Goal: Task Accomplishment & Management: Manage account settings

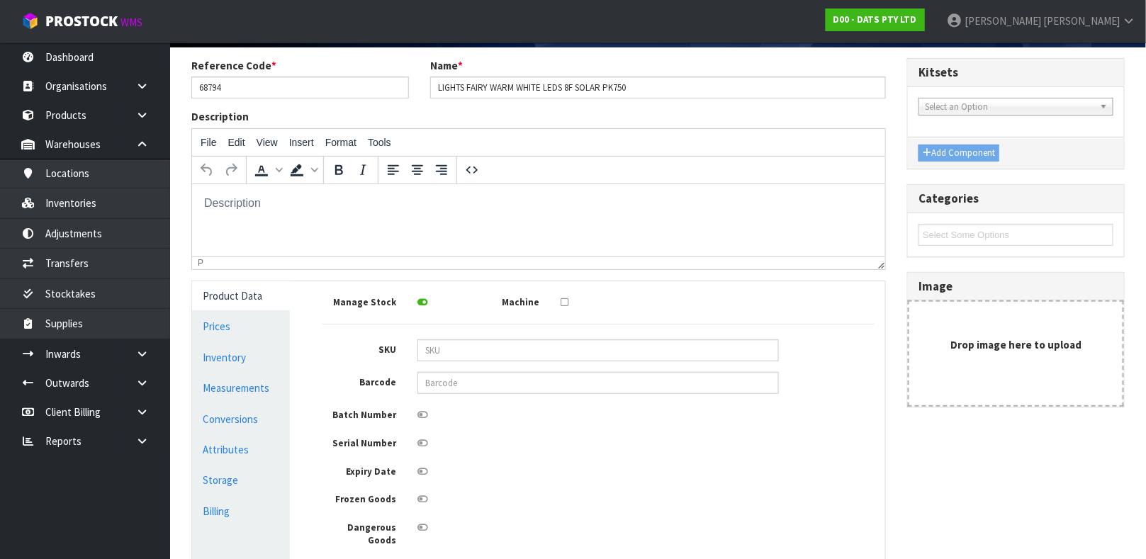
scroll to position [111, 0]
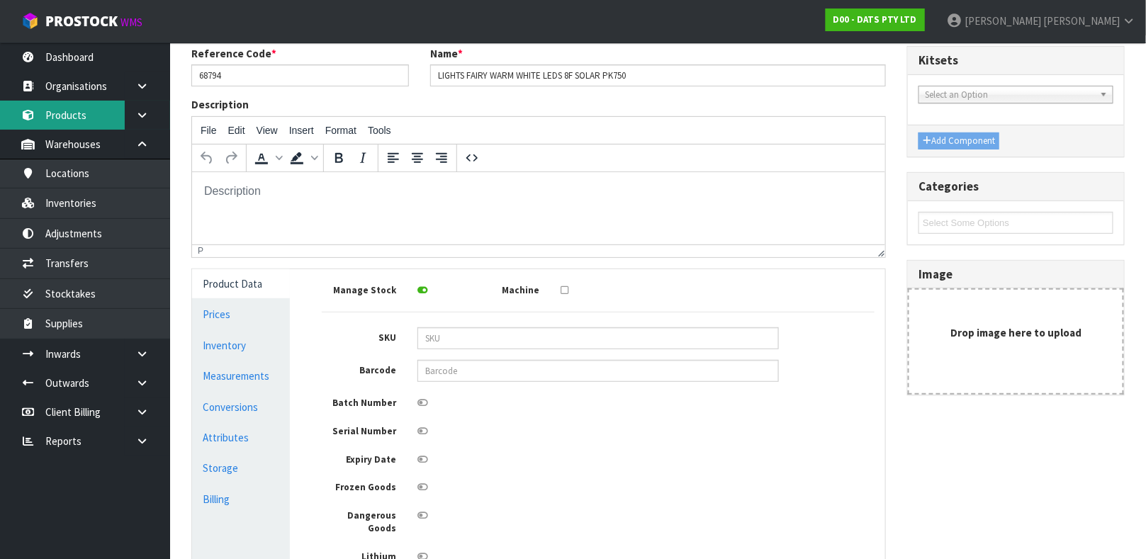
click at [79, 125] on link "Products" at bounding box center [85, 115] width 170 height 29
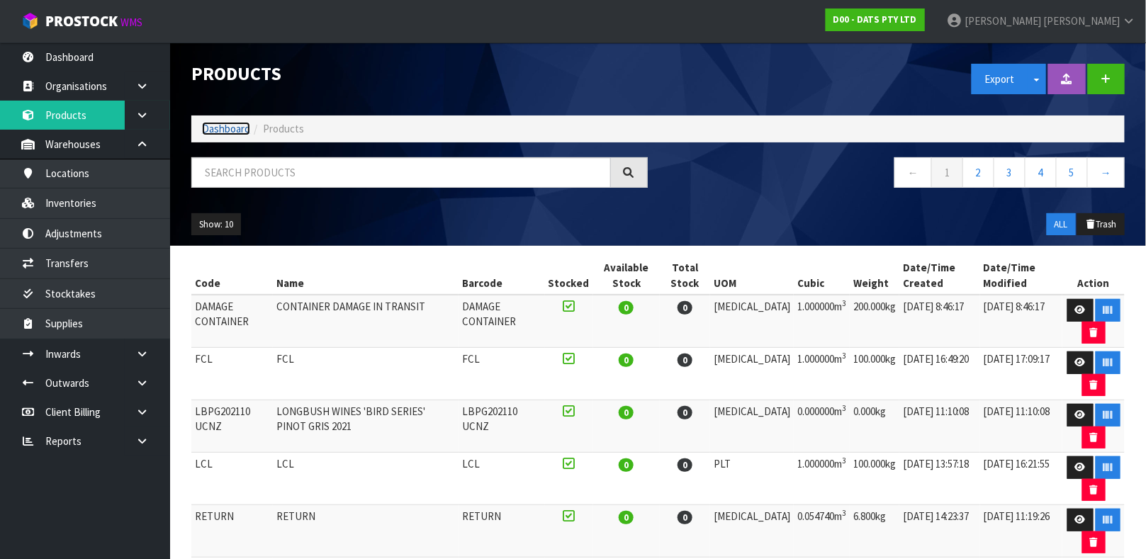
click at [215, 124] on link "Dashboard" at bounding box center [226, 128] width 48 height 13
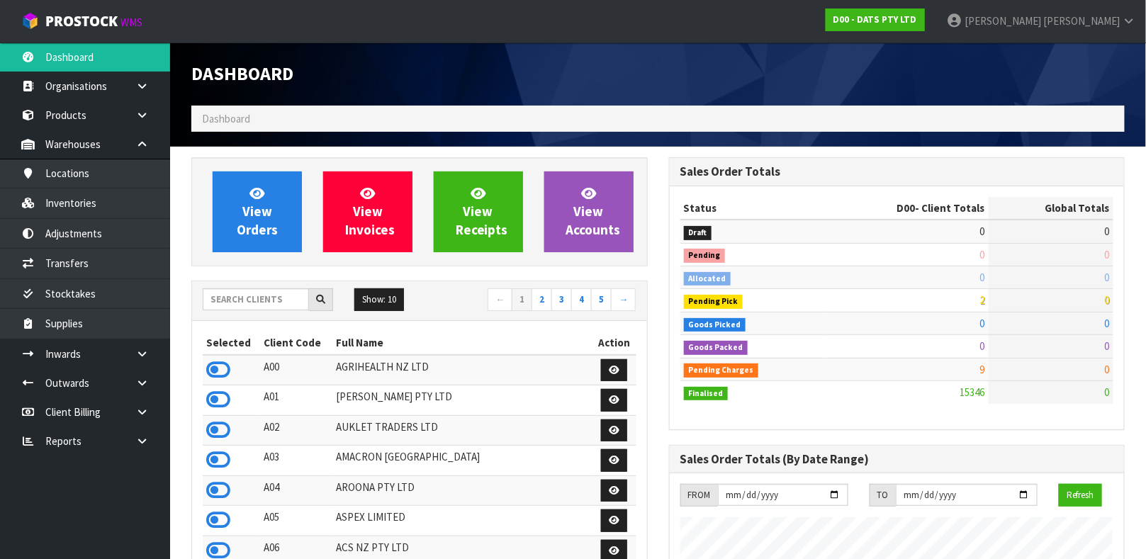
scroll to position [1137, 477]
click at [232, 298] on input "text" at bounding box center [256, 300] width 106 height 22
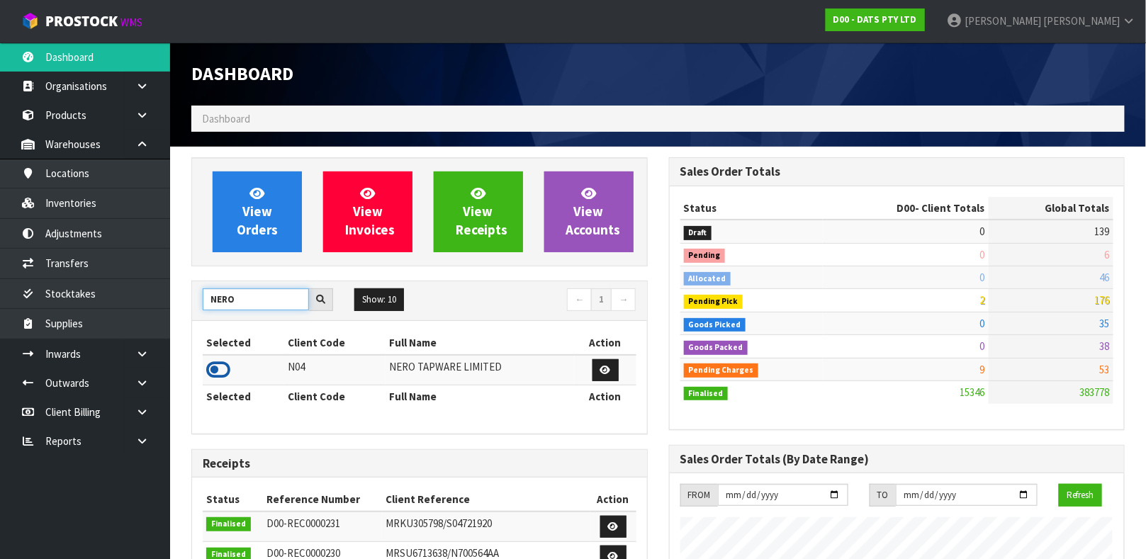
type input "NERO"
click at [223, 375] on icon at bounding box center [218, 369] width 24 height 21
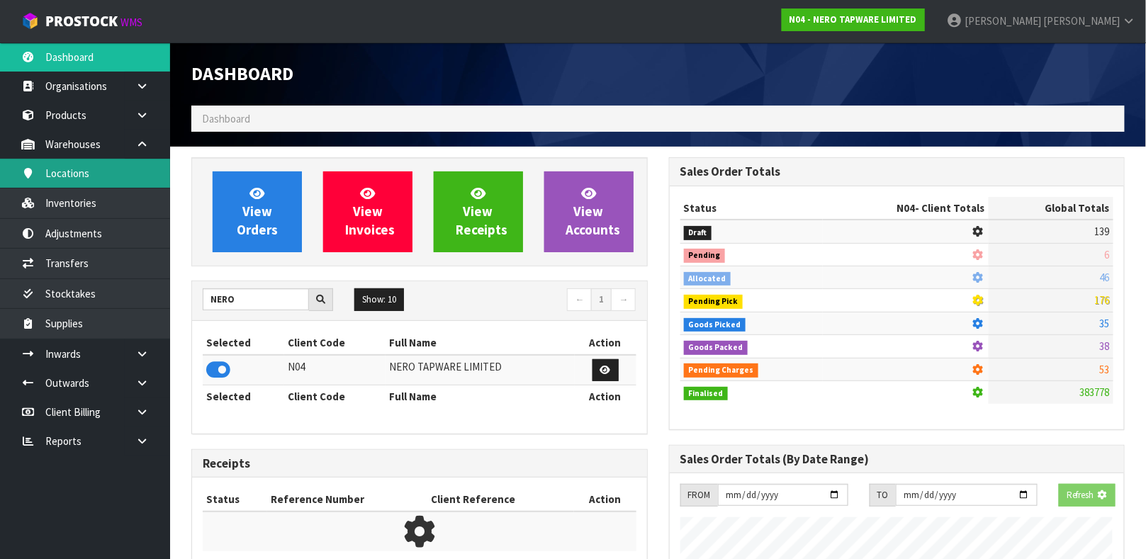
scroll to position [1167, 477]
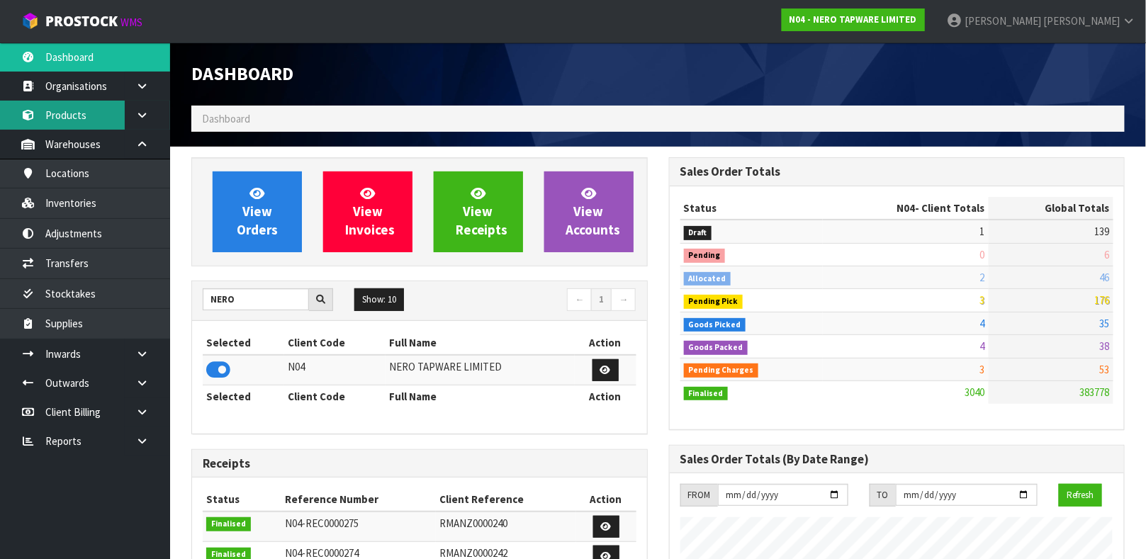
click at [99, 116] on link "Products" at bounding box center [85, 115] width 170 height 29
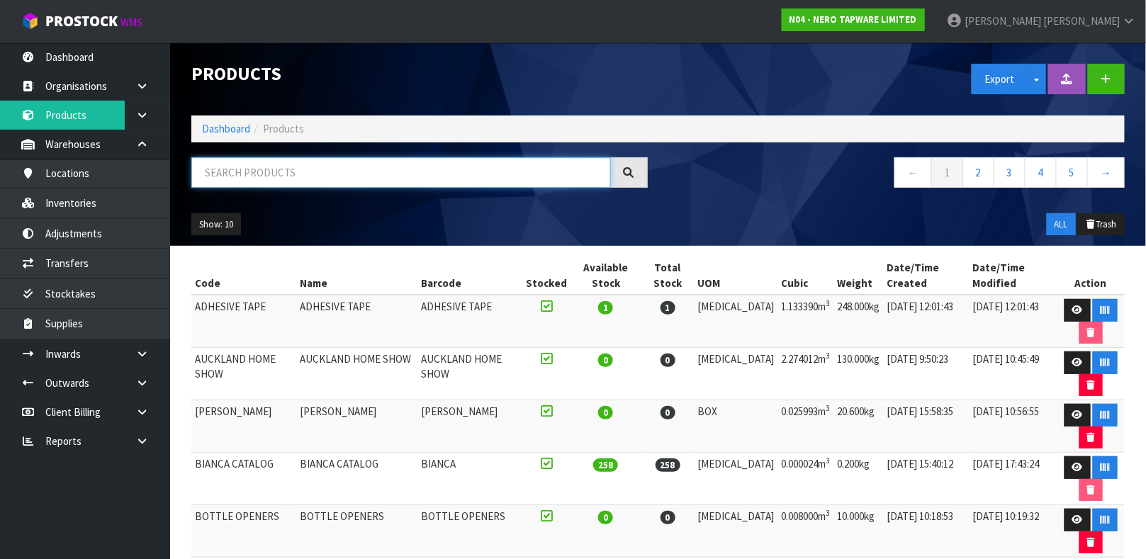
click at [258, 174] on input "text" at bounding box center [401, 172] width 420 height 30
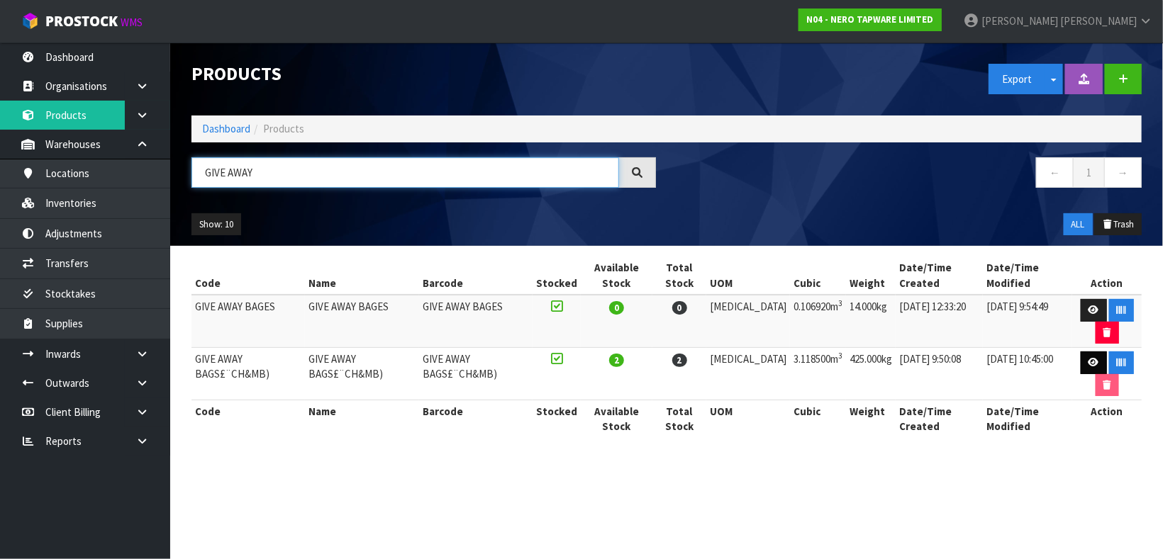
type input "GIVE AWAY"
click at [1088, 363] on icon at bounding box center [1093, 362] width 11 height 9
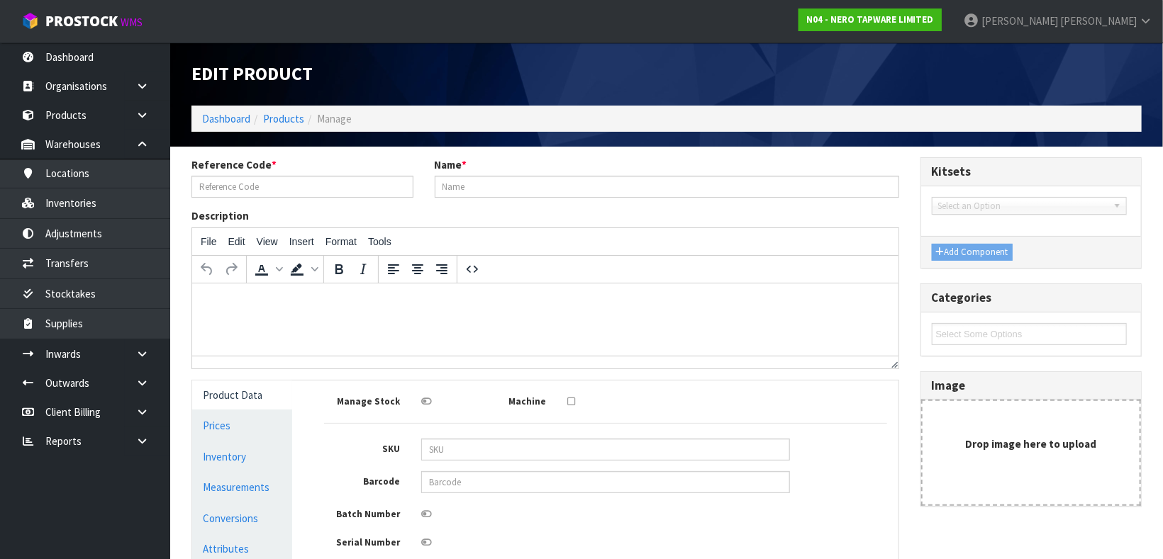
type input "GIVE AWAY BAGS£¨CH&MB)"
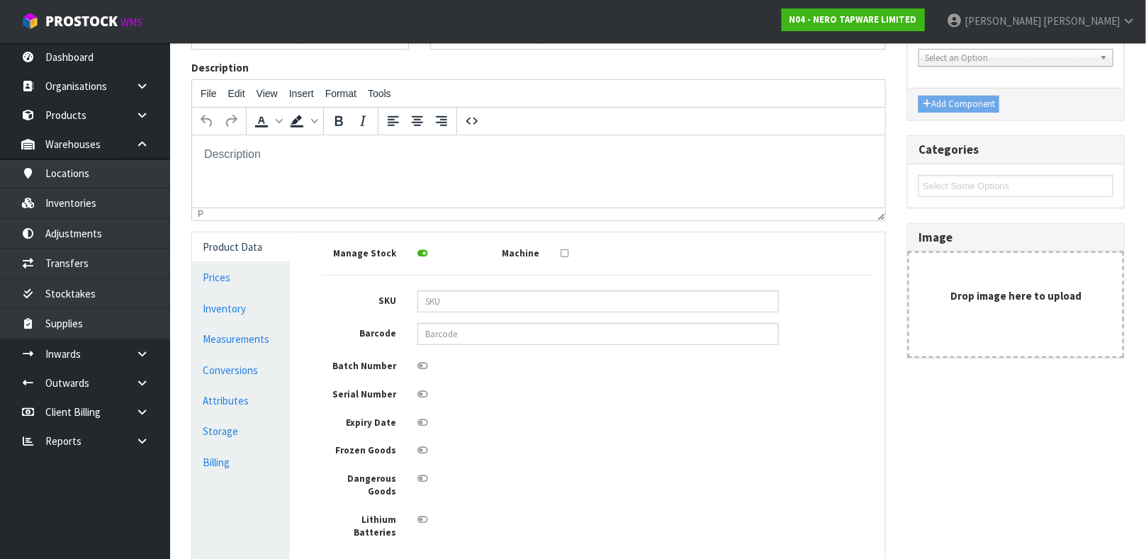
scroll to position [156, 0]
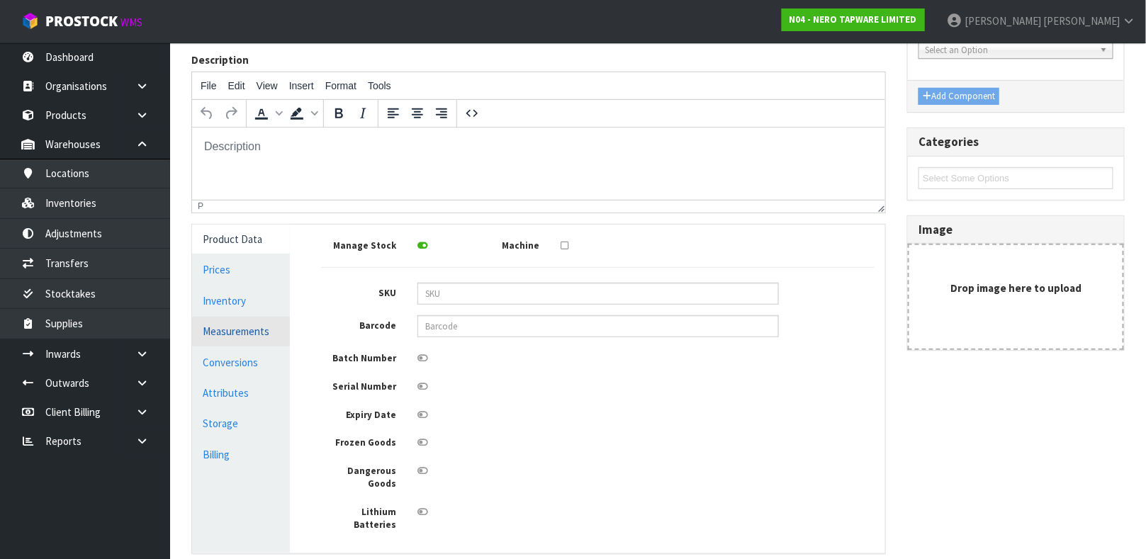
click at [240, 335] on link "Measurements" at bounding box center [241, 331] width 98 height 29
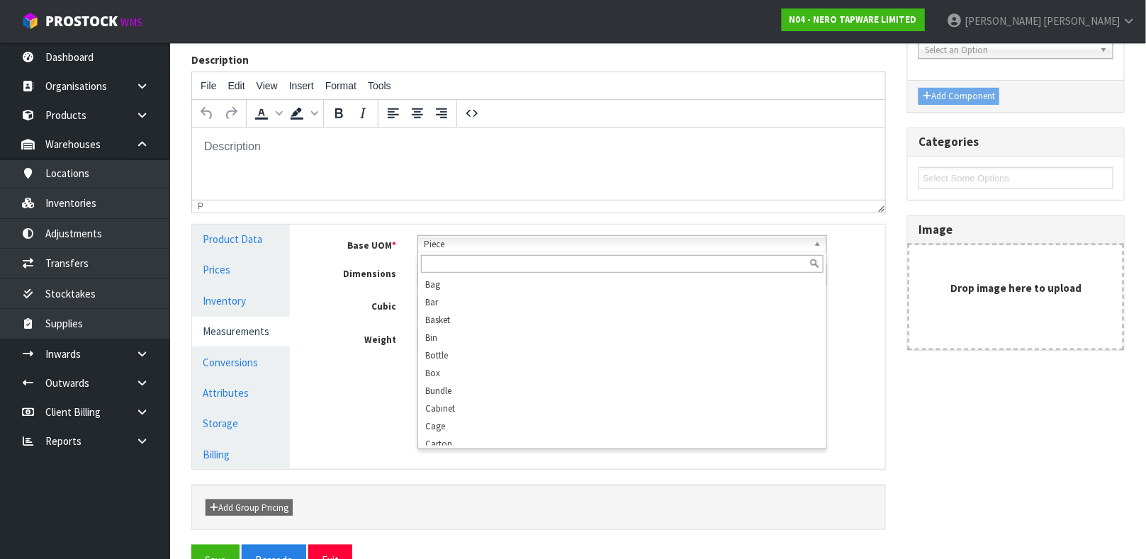
click at [475, 249] on span "Piece" at bounding box center [616, 244] width 384 height 17
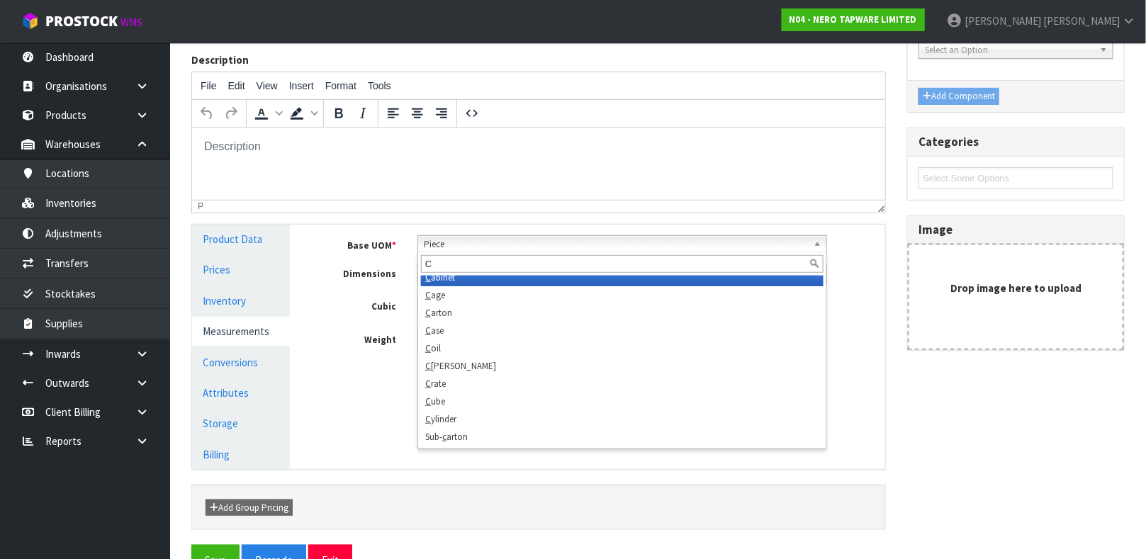
scroll to position [0, 0]
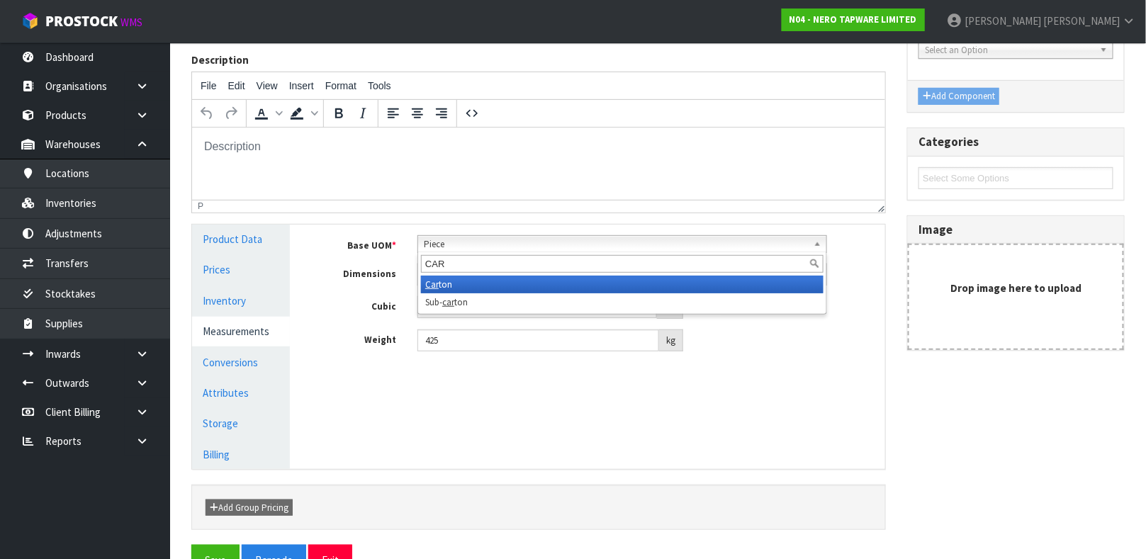
type input "CAR"
click at [466, 280] on li "Car ton" at bounding box center [622, 285] width 403 height 18
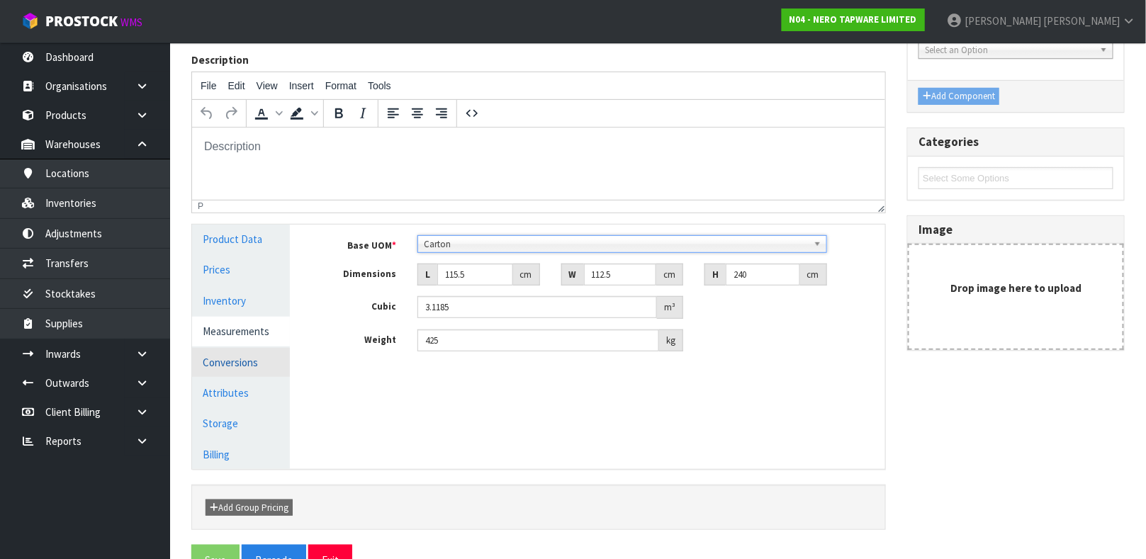
click at [227, 371] on link "Conversions" at bounding box center [241, 362] width 98 height 29
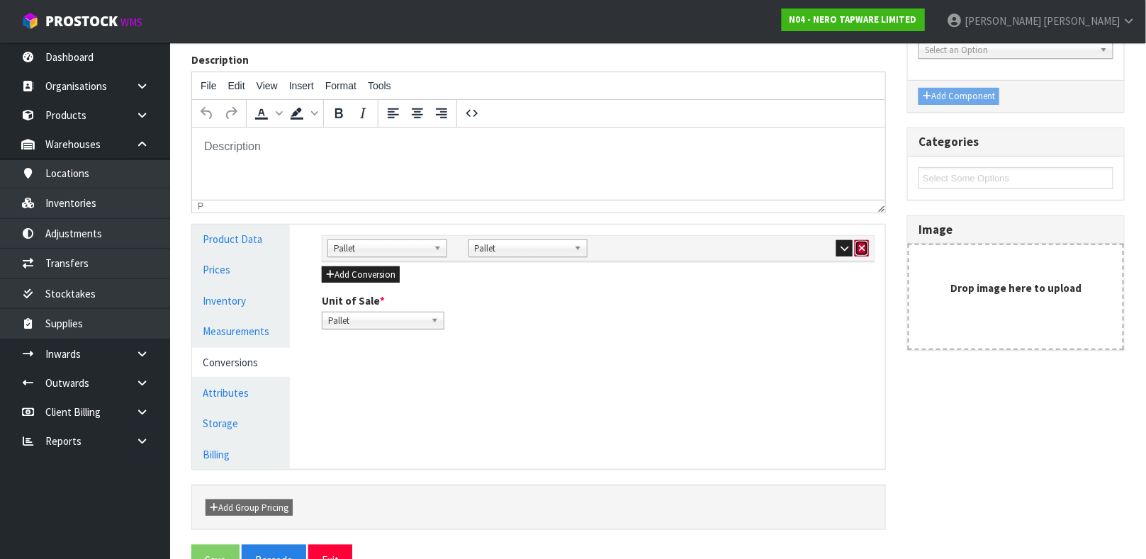
click at [863, 246] on icon "button" at bounding box center [862, 248] width 6 height 9
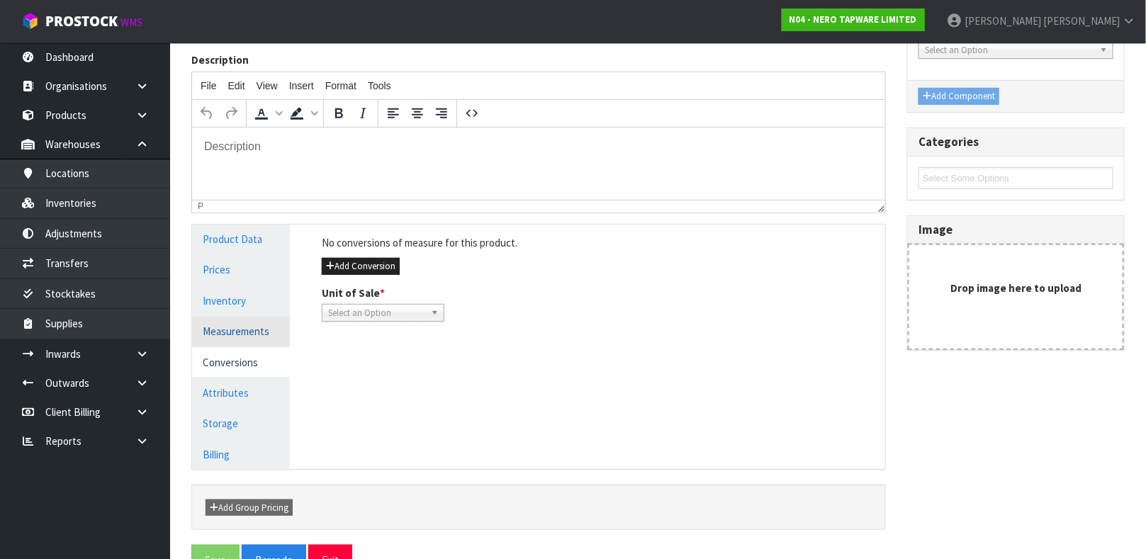
click at [257, 332] on link "Measurements" at bounding box center [241, 331] width 98 height 29
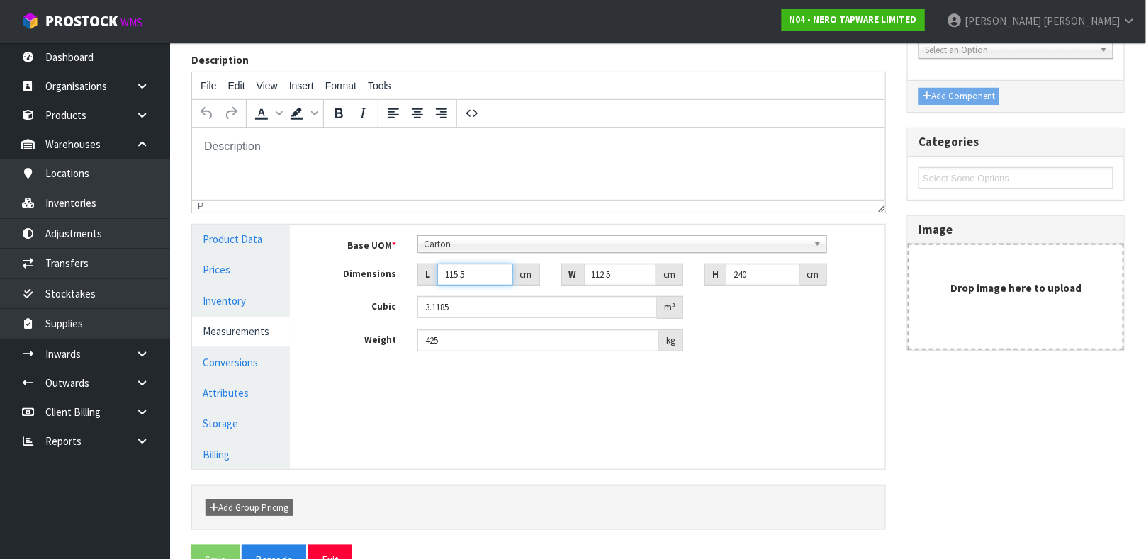
click at [477, 272] on input "115.5" at bounding box center [475, 275] width 76 height 22
type input "5"
type input "0.135"
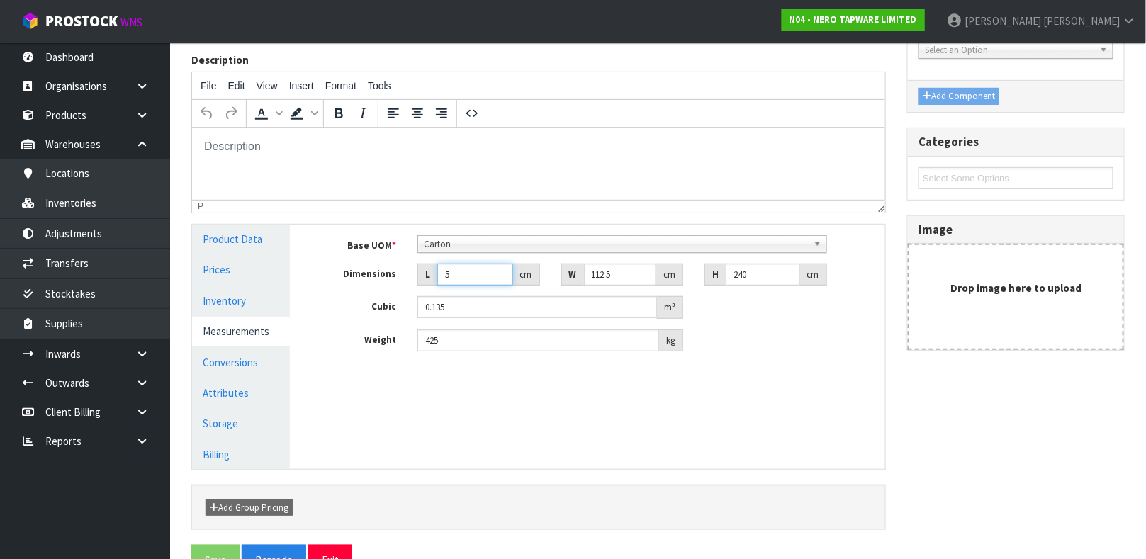
type input "52"
type input "1.404"
type input "52"
type input "3"
type input "0.03744"
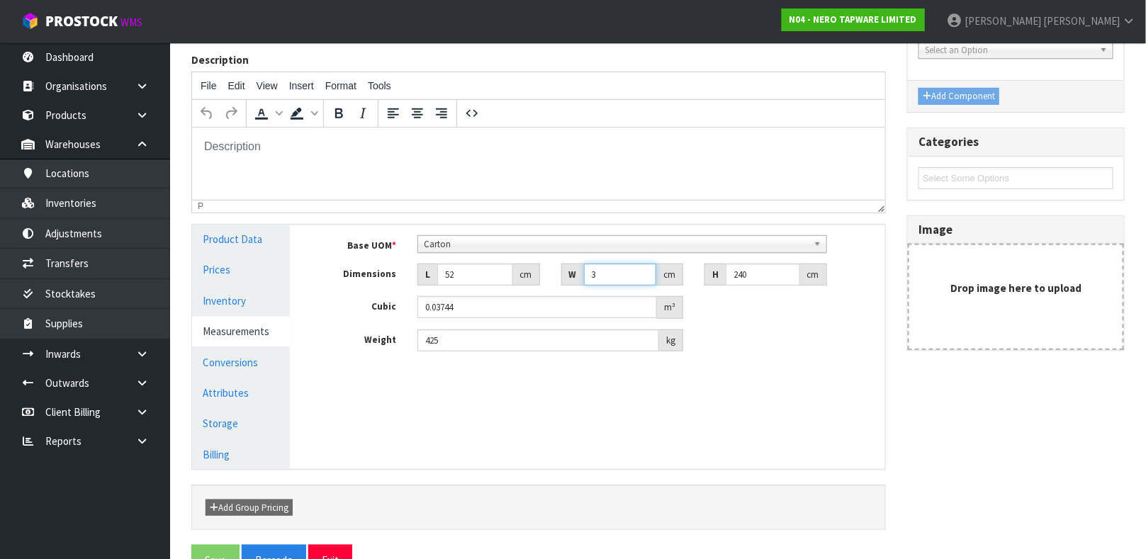
type input "38"
type input "0.47424"
type input "38"
type input "3"
type input "0.005928"
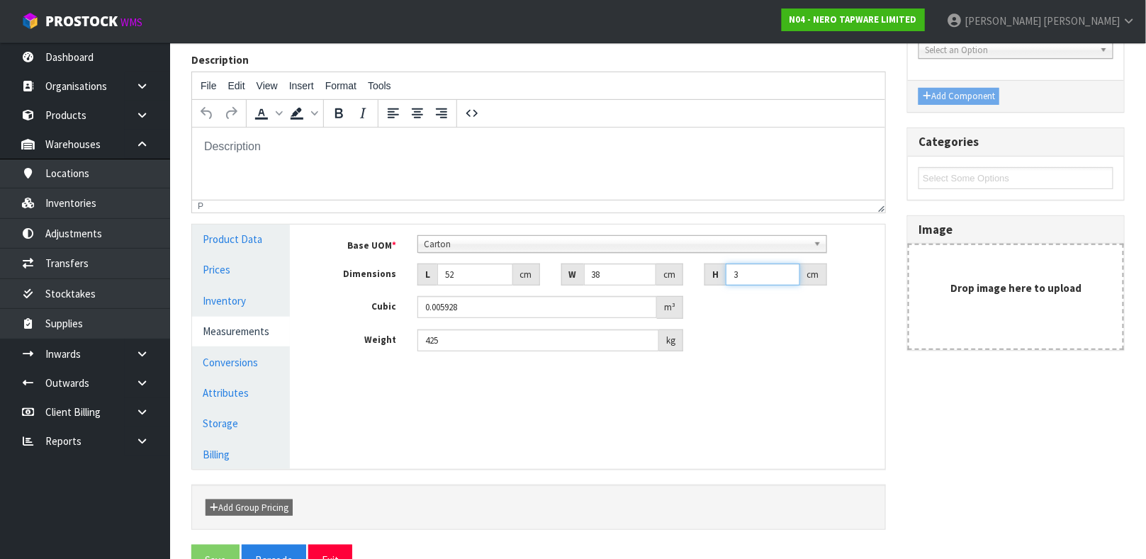
type input "31"
type input "0.061256"
type input "31"
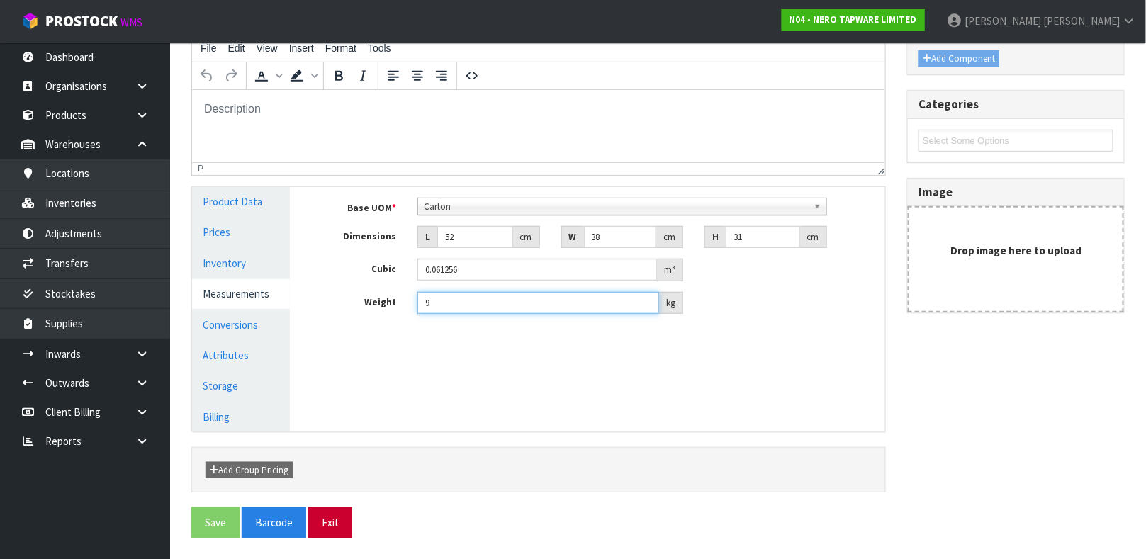
type input "9"
click at [323, 517] on button "Exit" at bounding box center [330, 523] width 44 height 30
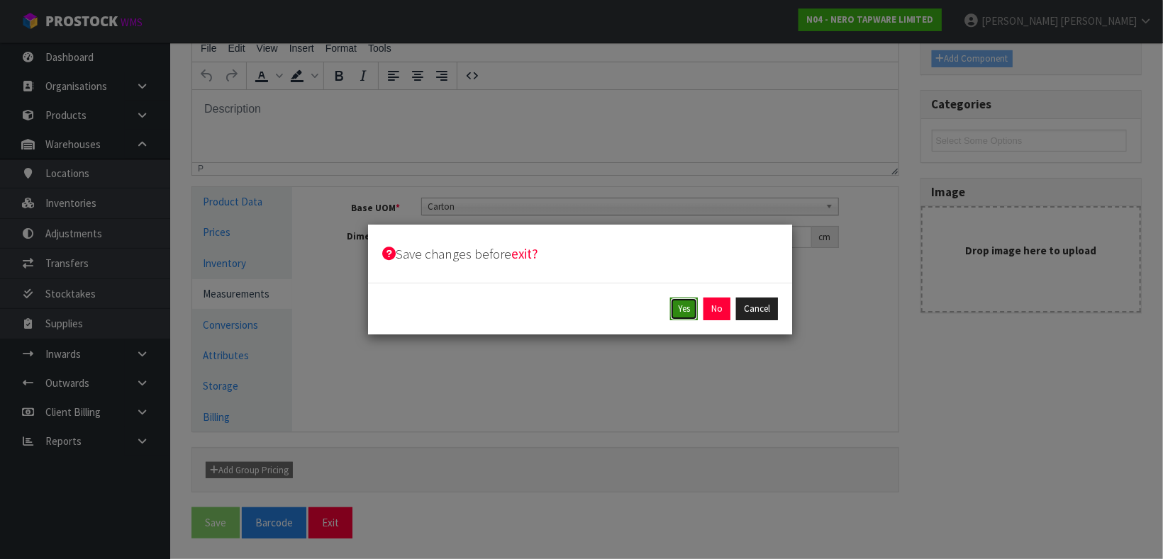
click at [683, 308] on button "Yes" at bounding box center [684, 309] width 28 height 23
click at [714, 307] on button "Yes" at bounding box center [717, 309] width 28 height 23
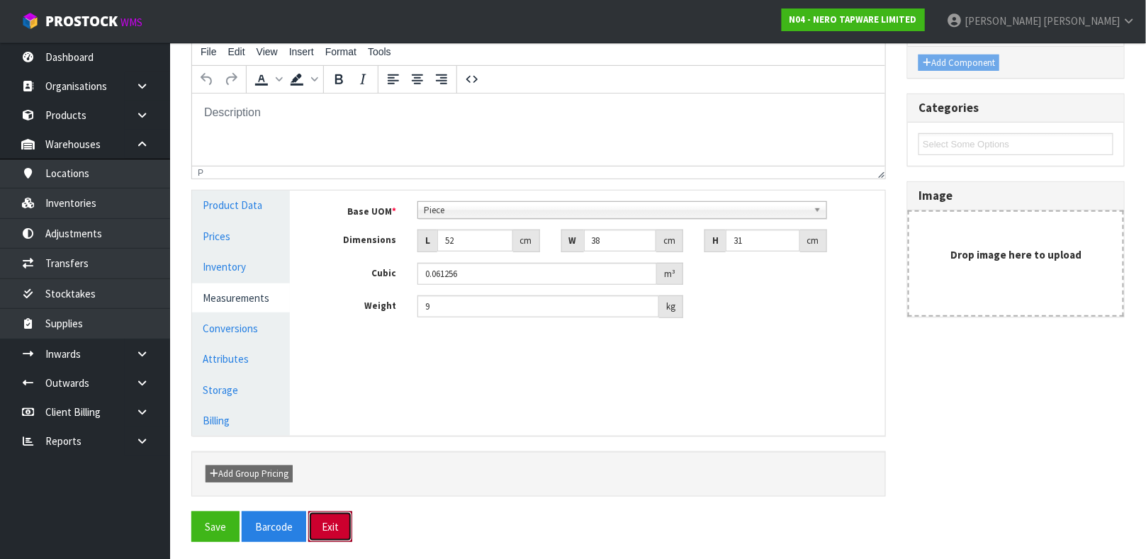
scroll to position [245, 0]
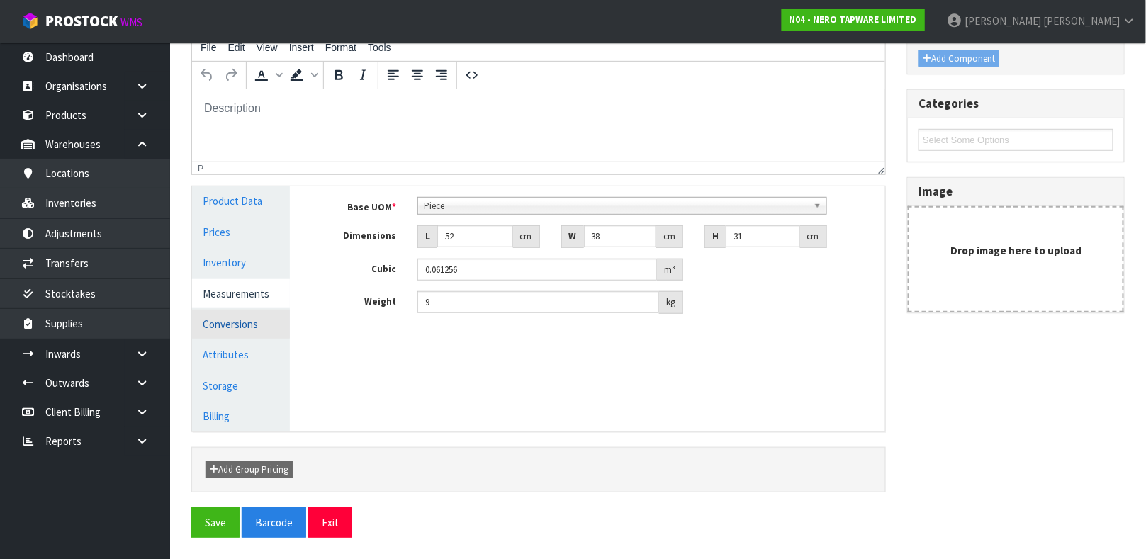
click at [278, 315] on link "Conversions" at bounding box center [241, 324] width 98 height 29
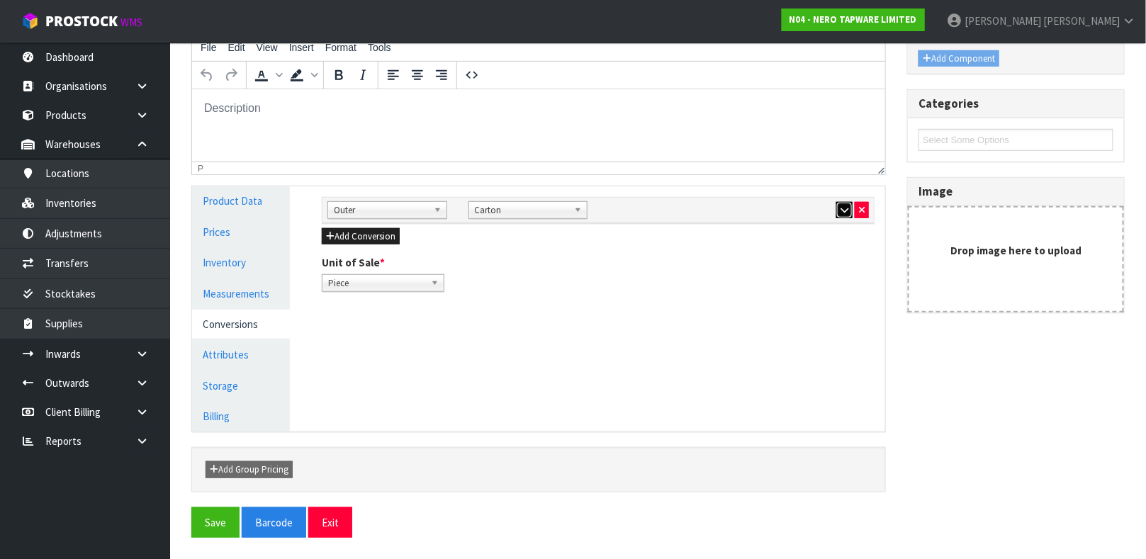
click at [839, 206] on button "button" at bounding box center [845, 210] width 16 height 17
